Goal: Task Accomplishment & Management: Complete application form

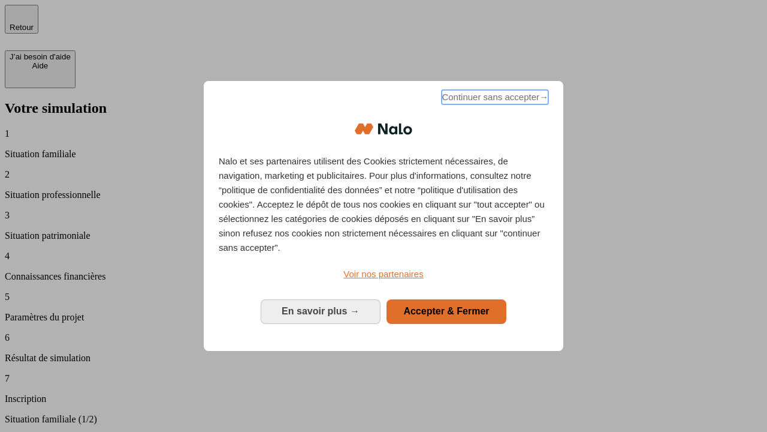
click at [494, 99] on span "Continuer sans accepter →" at bounding box center [495, 97] width 107 height 14
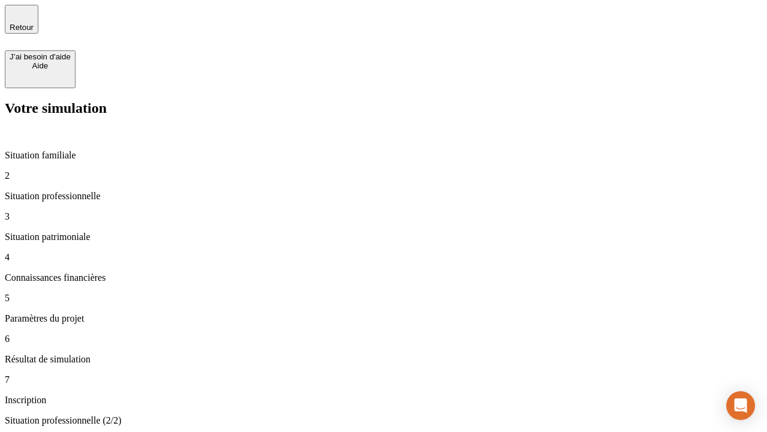
type input "30 000"
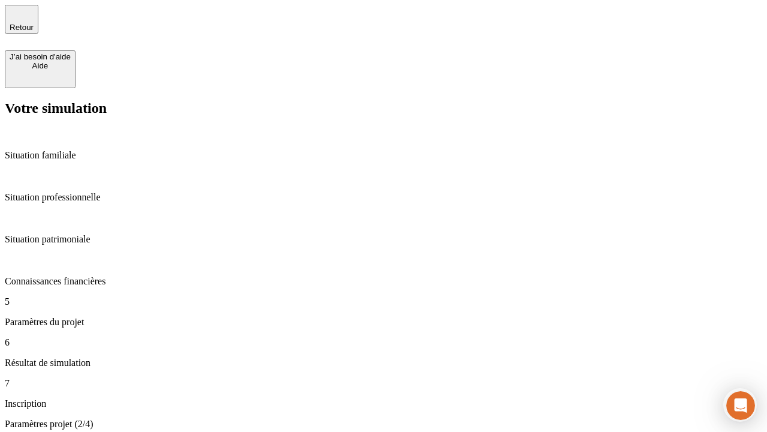
type input "25"
type input "64"
type input "1 000"
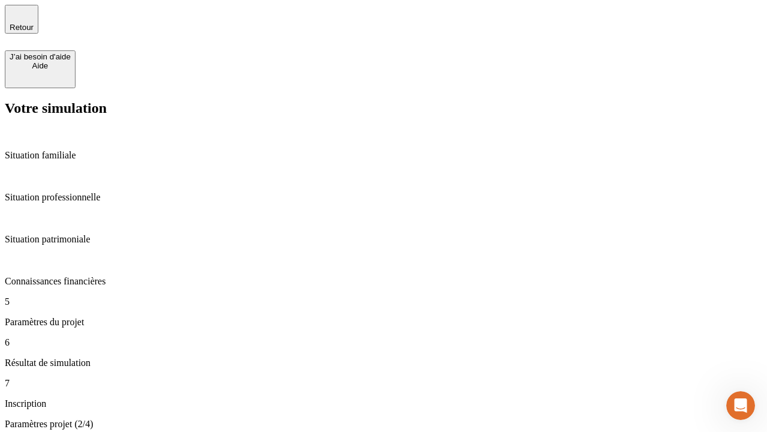
type input "640"
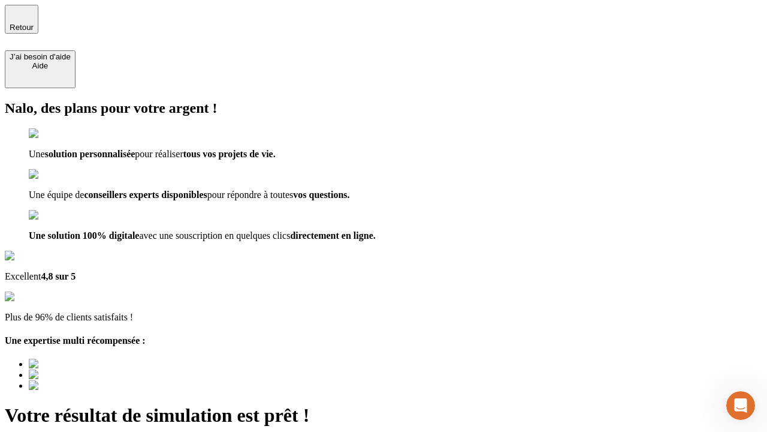
type input "[EMAIL_ADDRESS][PERSON_NAME][DOMAIN_NAME]"
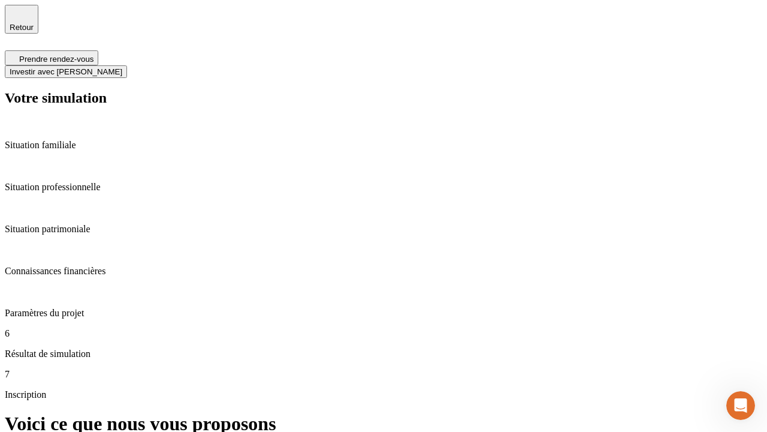
click at [122, 67] on span "Investir avec [PERSON_NAME]" at bounding box center [66, 71] width 113 height 9
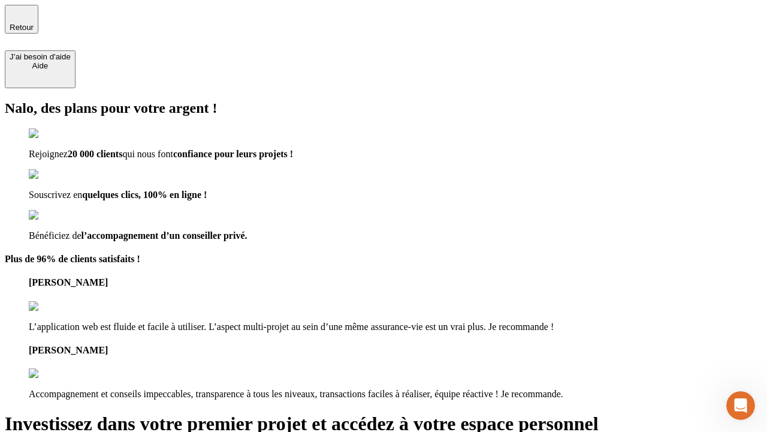
type input "[EMAIL_ADDRESS][PERSON_NAME][DOMAIN_NAME]"
